Goal: Navigation & Orientation: Find specific page/section

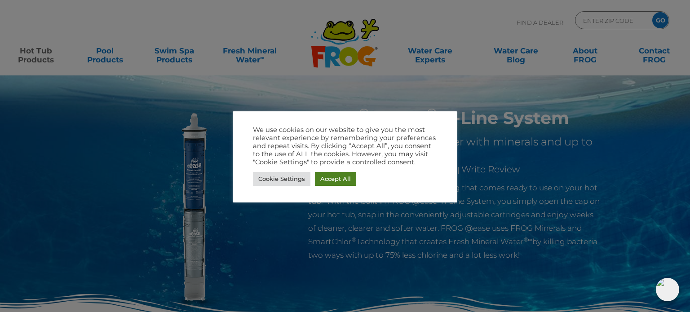
click at [346, 181] on link "Accept All" at bounding box center [335, 179] width 41 height 14
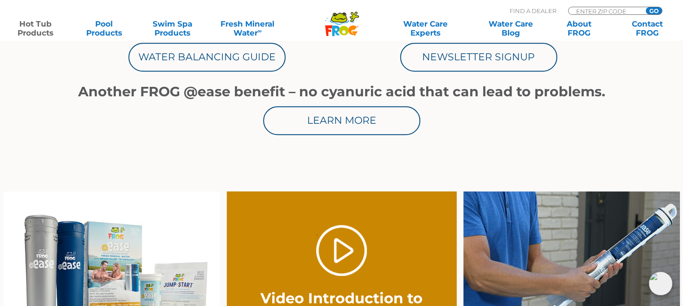
scroll to position [539, 0]
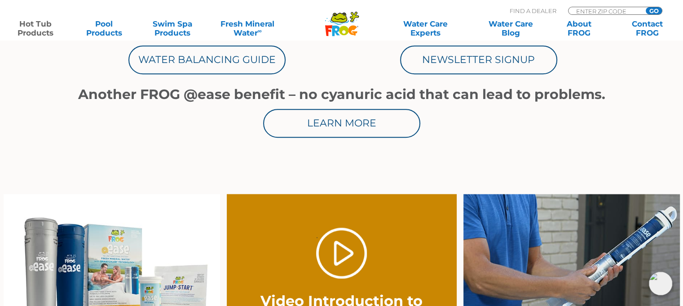
click at [534, 11] on p "Find A Dealer" at bounding box center [533, 11] width 47 height 8
click at [528, 10] on p "Find A Dealer" at bounding box center [533, 11] width 47 height 8
click at [576, 8] on input "Zip Code Form" at bounding box center [606, 11] width 61 height 8
type input "53005"
click at [655, 10] on input "GO" at bounding box center [654, 10] width 16 height 7
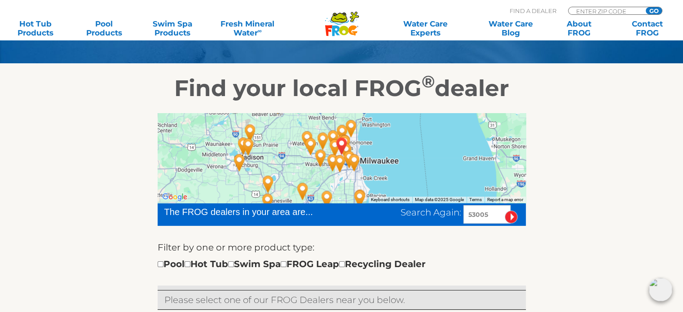
scroll to position [135, 0]
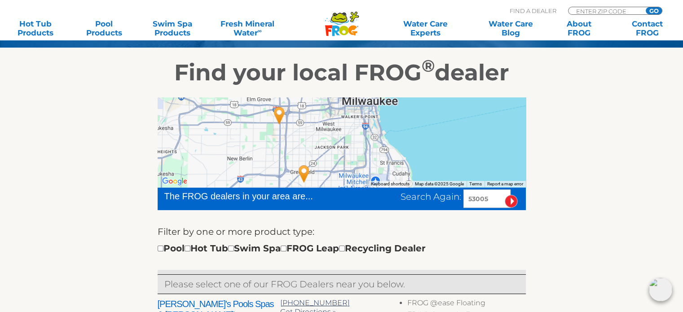
drag, startPoint x: 324, startPoint y: 150, endPoint x: 350, endPoint y: 111, distance: 47.1
click at [350, 111] on div at bounding box center [342, 143] width 368 height 90
click at [279, 111] on img "Allied Pools - 5 miles away." at bounding box center [279, 114] width 21 height 24
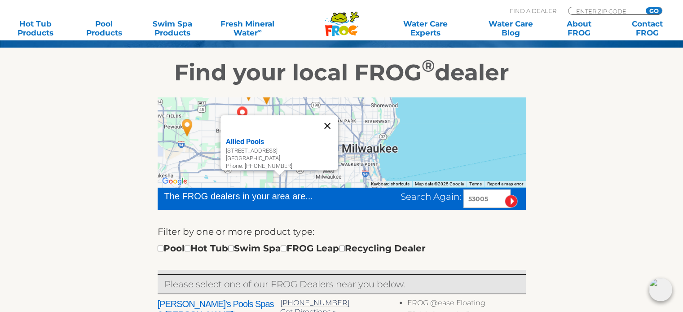
click at [333, 122] on button "Close" at bounding box center [328, 126] width 22 height 22
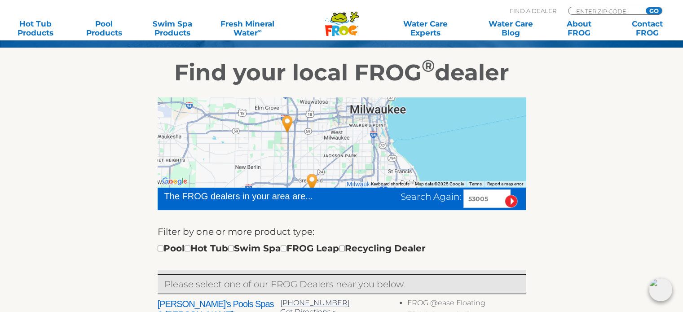
drag, startPoint x: 316, startPoint y: 162, endPoint x: 324, endPoint y: 113, distance: 49.9
click at [325, 113] on div at bounding box center [342, 143] width 368 height 90
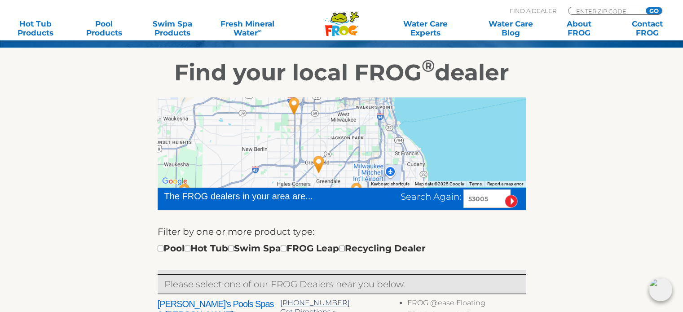
drag, startPoint x: 306, startPoint y: 141, endPoint x: 317, endPoint y: 131, distance: 15.3
click at [317, 131] on div at bounding box center [342, 143] width 368 height 90
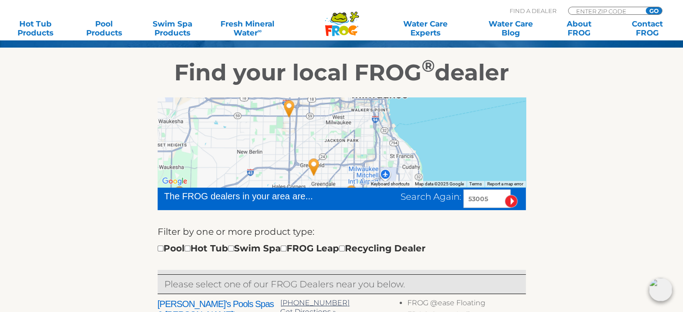
drag, startPoint x: 317, startPoint y: 127, endPoint x: 315, endPoint y: 133, distance: 5.8
click at [315, 133] on div at bounding box center [342, 143] width 368 height 90
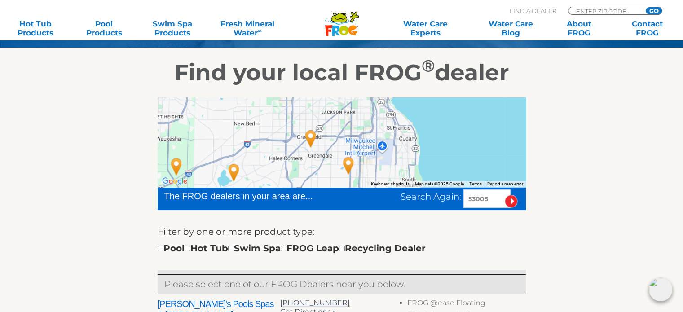
drag, startPoint x: 312, startPoint y: 147, endPoint x: 309, endPoint y: 117, distance: 30.3
click at [309, 117] on div at bounding box center [342, 143] width 368 height 90
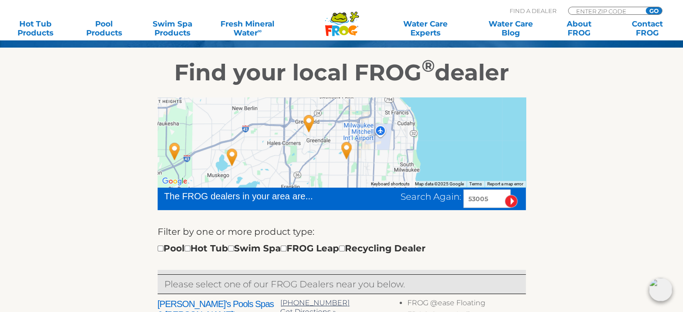
drag, startPoint x: 321, startPoint y: 156, endPoint x: 320, endPoint y: 143, distance: 13.5
click at [320, 143] on div at bounding box center [342, 143] width 368 height 90
click at [306, 120] on img "Leslie's Poolmart Inc # 1087 - 10 miles away." at bounding box center [309, 123] width 21 height 24
